Goal: Task Accomplishment & Management: Use online tool/utility

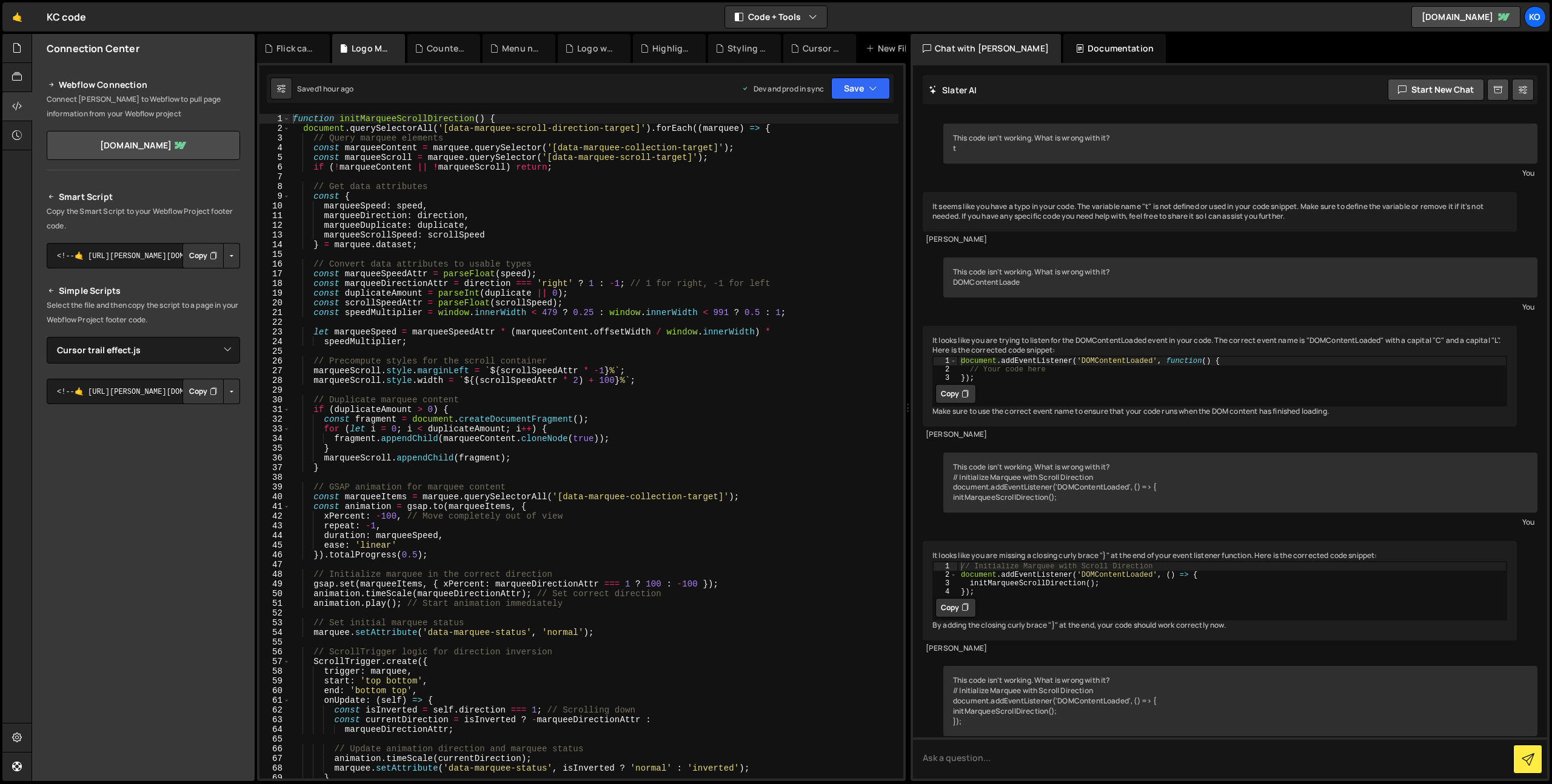
select select "44202"
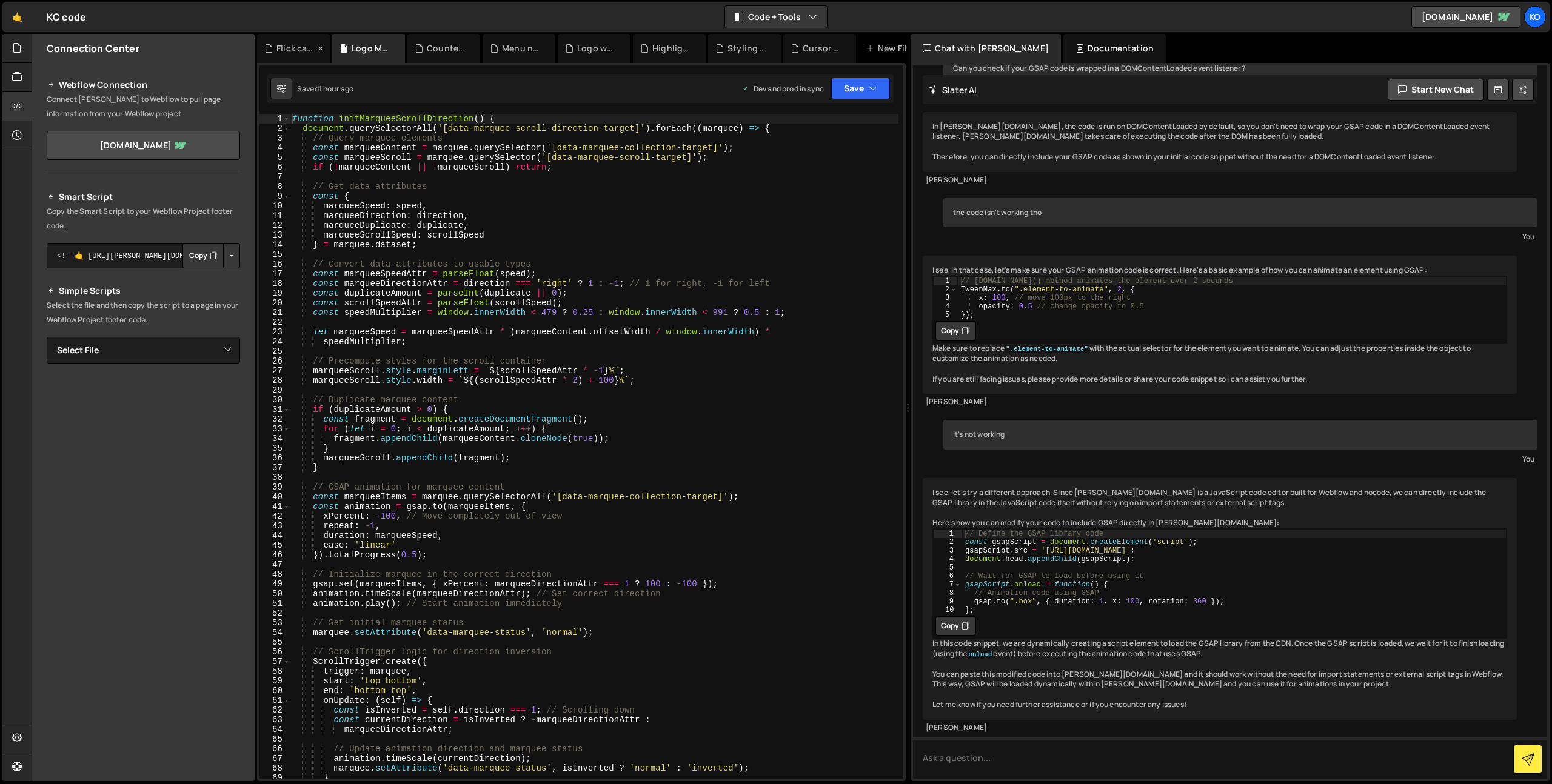
click at [299, 55] on div "Flick card.js" at bounding box center [293, 48] width 72 height 29
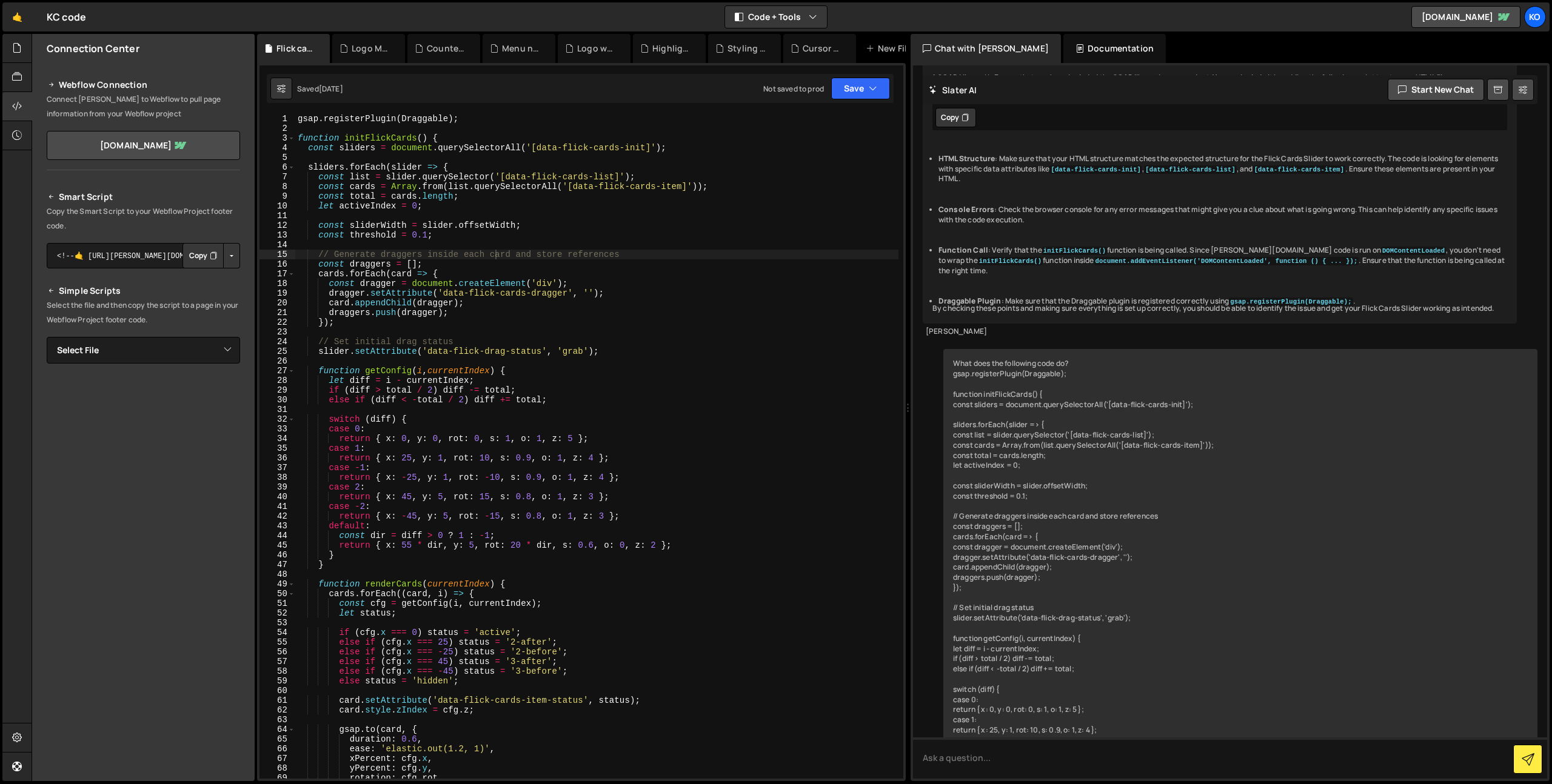
scroll to position [10255, 0]
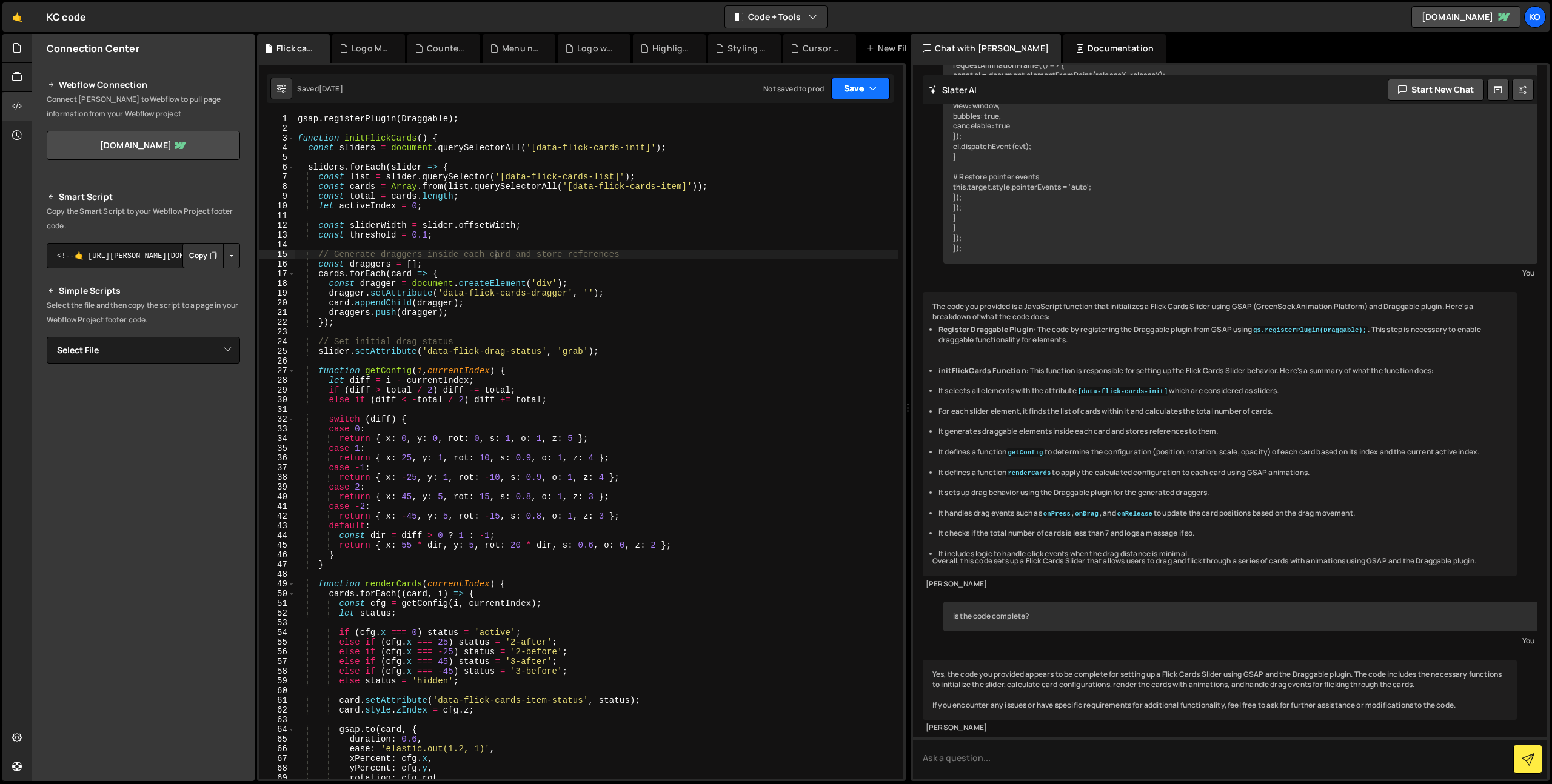
click at [852, 86] on button "Save" at bounding box center [860, 89] width 59 height 22
click at [811, 165] on div "Not saved to prod" at bounding box center [819, 171] width 126 height 14
click at [845, 101] on div "Saved 1 hour ago Not saved to prod Upgrade to Edit Save Save to Staging S Saved…" at bounding box center [580, 88] width 627 height 29
click at [863, 88] on button "Save" at bounding box center [860, 89] width 59 height 22
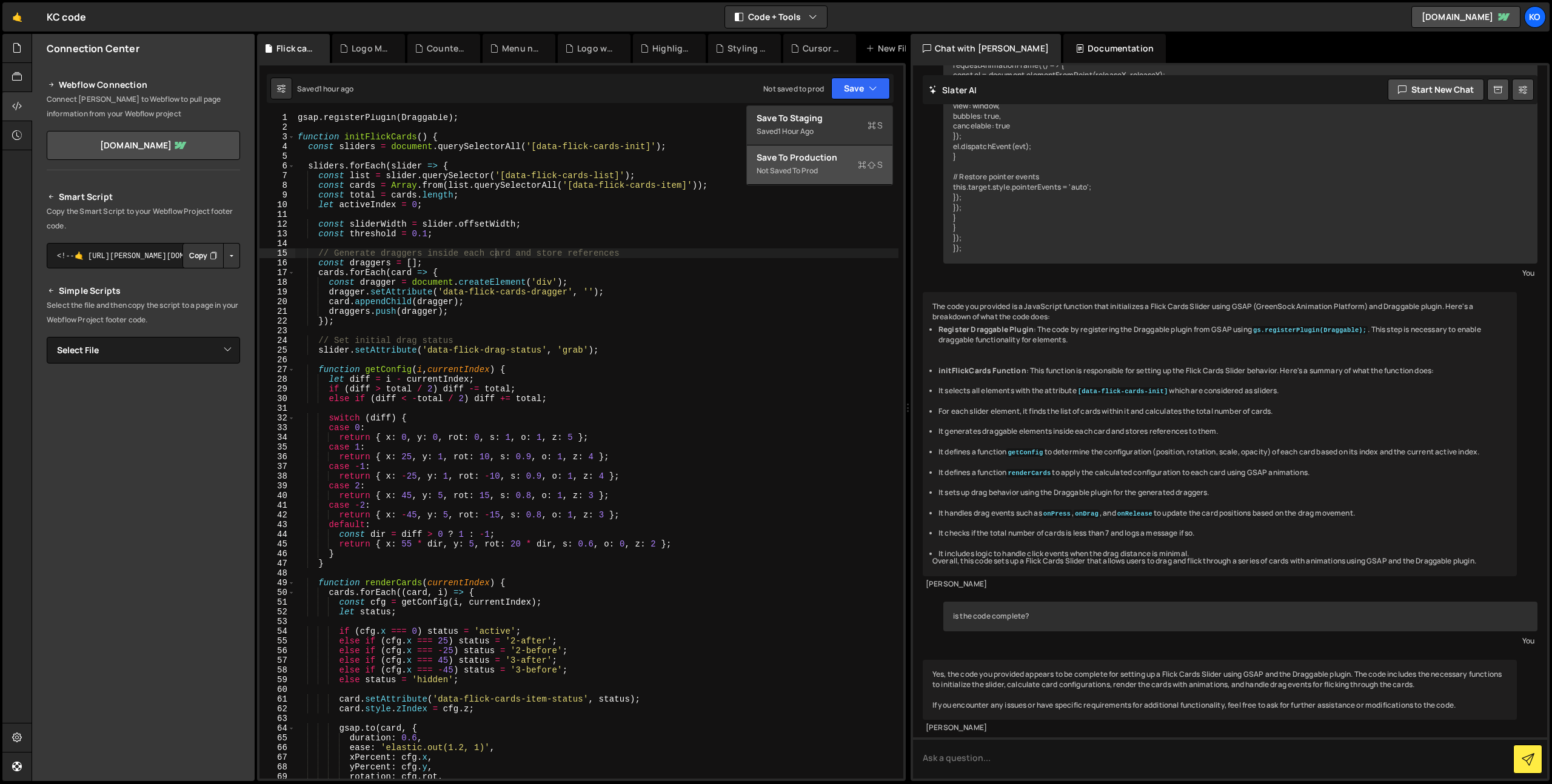
click at [837, 159] on div "Save to Production S" at bounding box center [819, 157] width 126 height 12
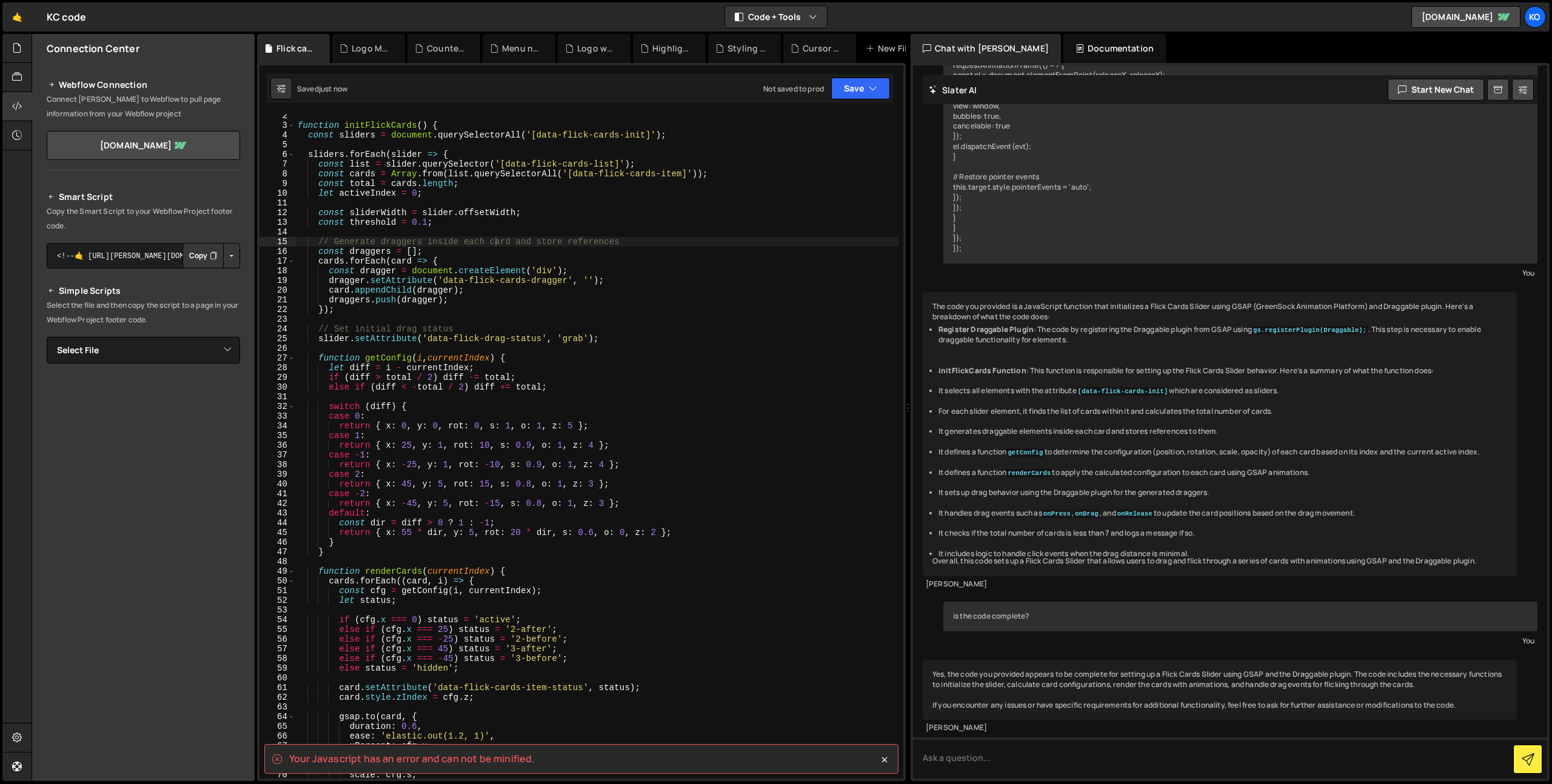
scroll to position [13, 0]
click at [756, 261] on div "function initFlickCards ( ) { const sliders = document . querySelectorAll ( '[d…" at bounding box center [596, 453] width 603 height 684
type textarea "});"
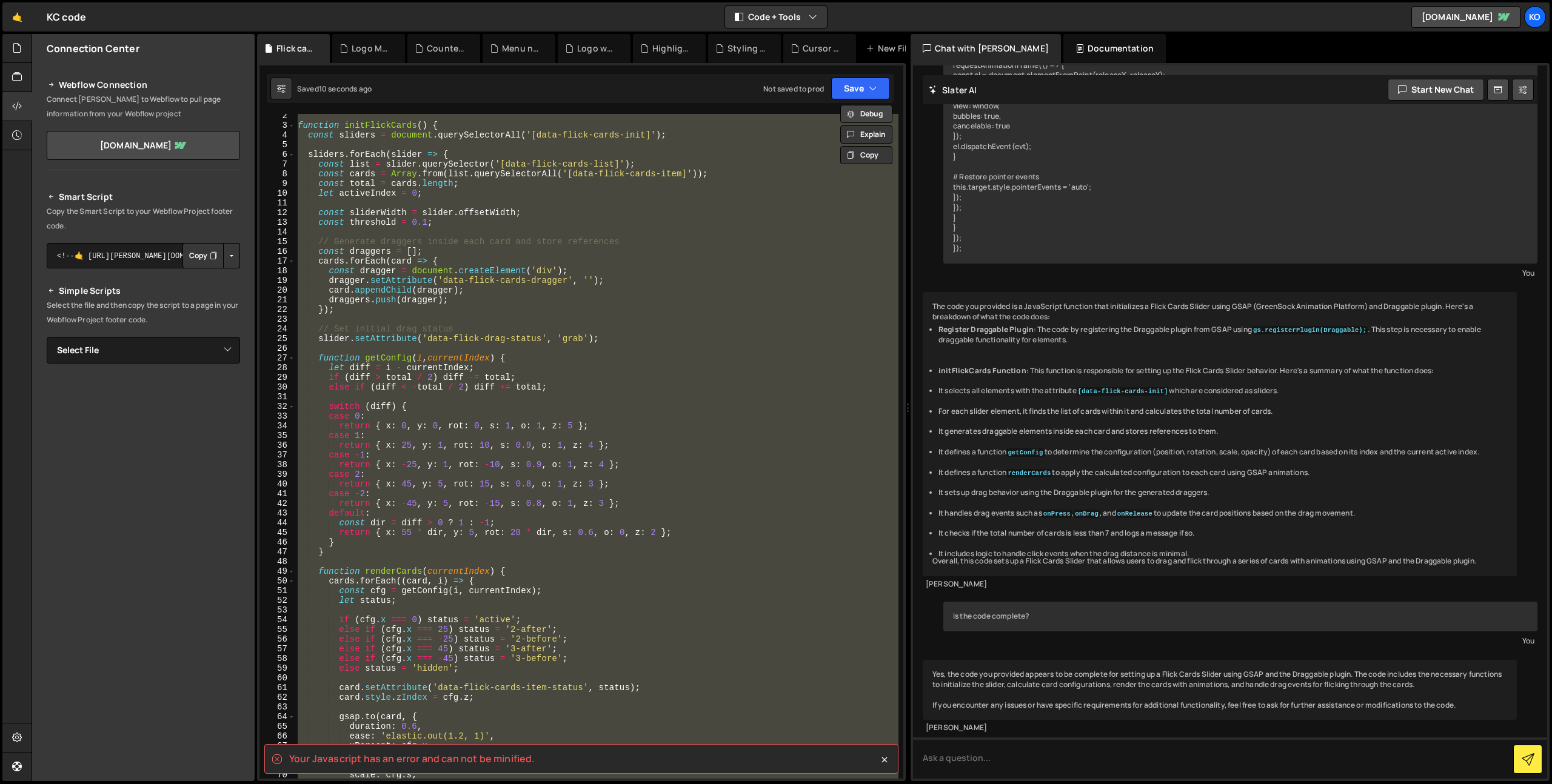
click at [862, 109] on button "Debug" at bounding box center [866, 114] width 52 height 18
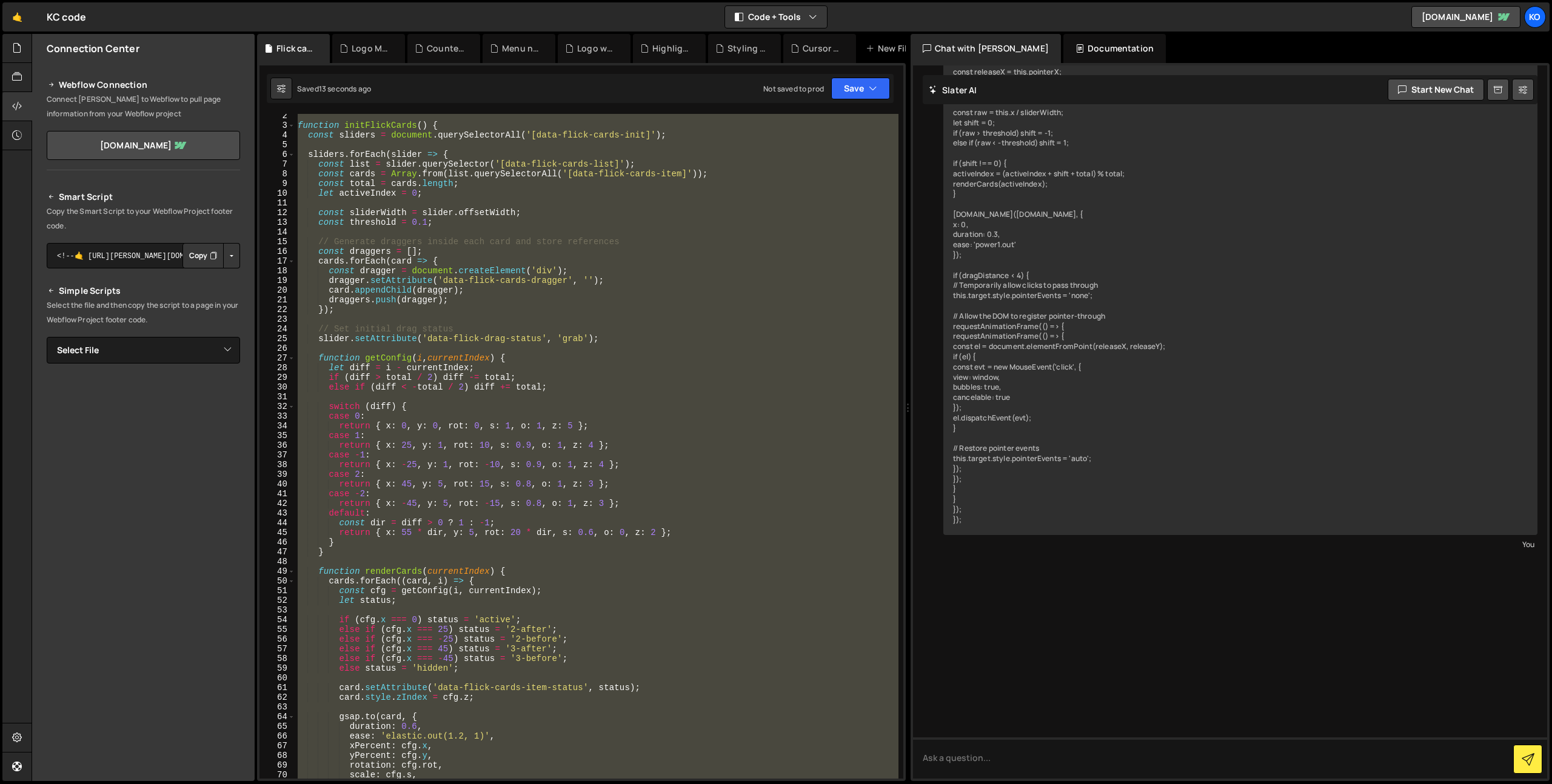
scroll to position [12303, 0]
